Goal: Find specific page/section: Find specific page/section

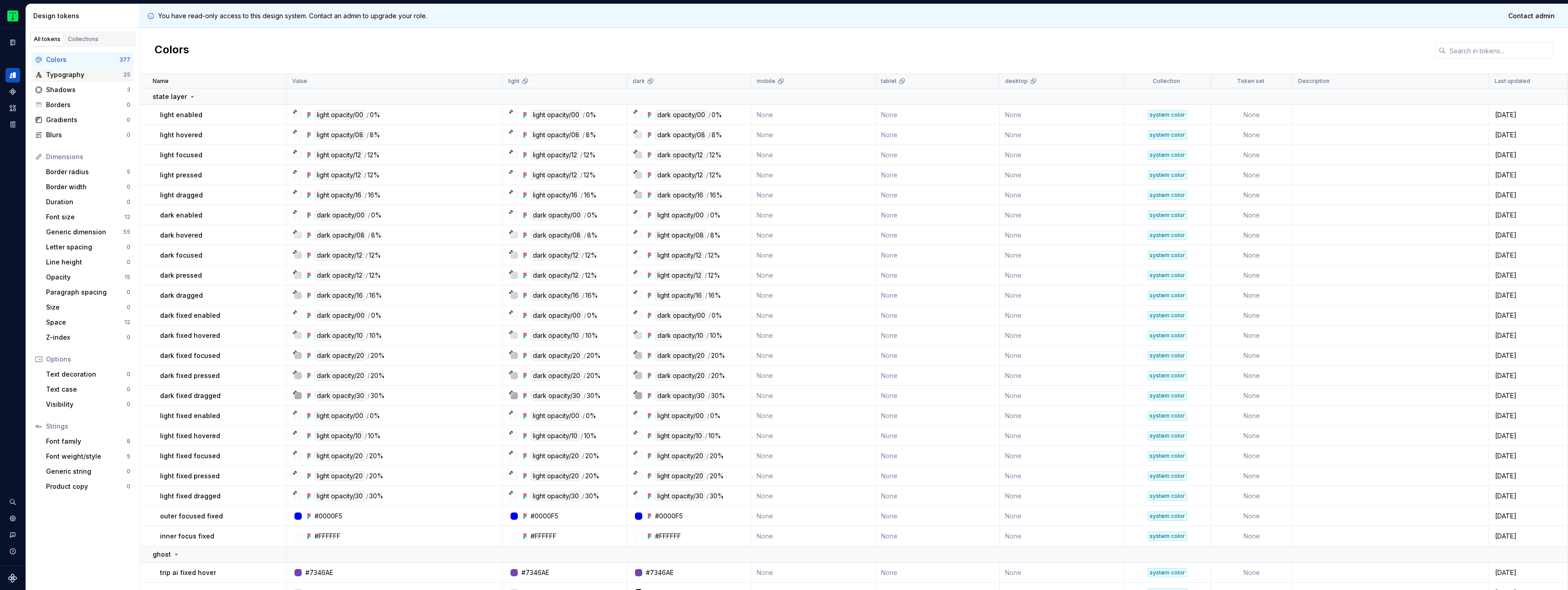
click at [82, 74] on div "Typography" at bounding box center [85, 74] width 77 height 9
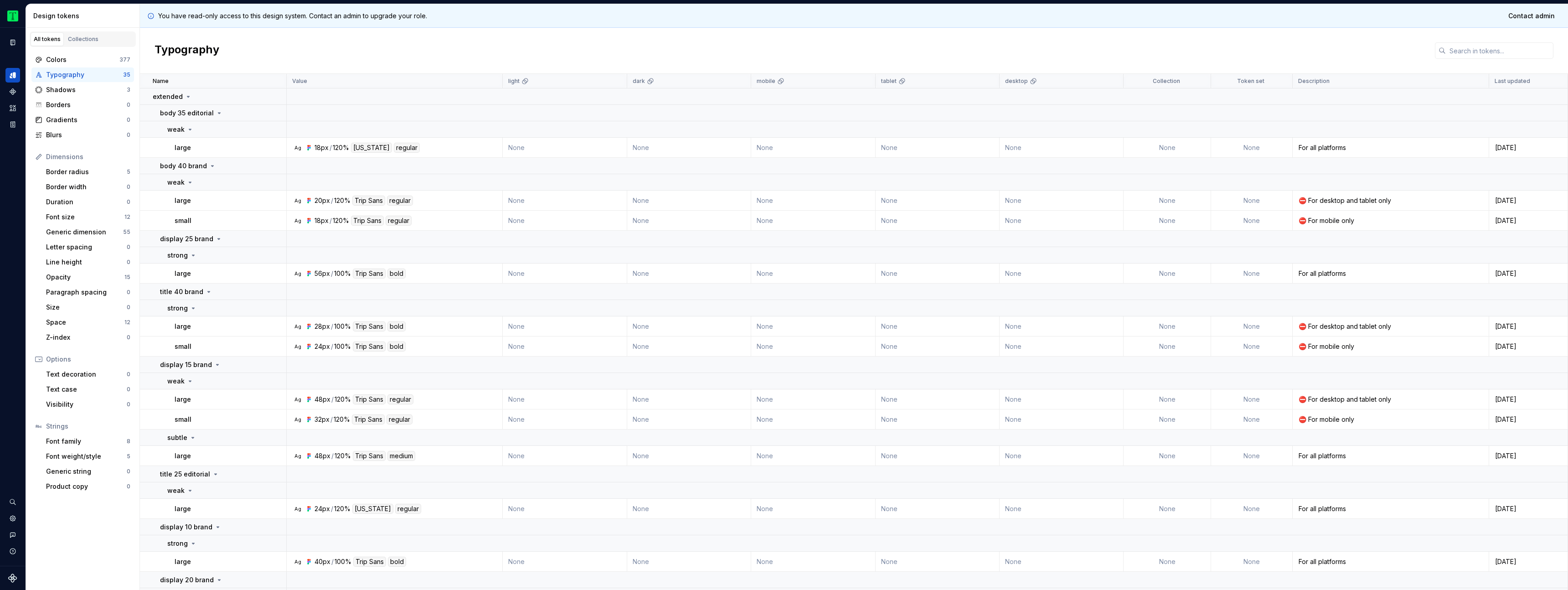
click at [188, 222] on p "small" at bounding box center [183, 220] width 17 height 9
